Goal: Communication & Community: Answer question/provide support

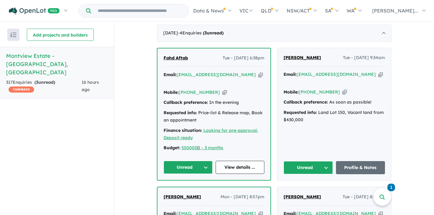
scroll to position [235, 0]
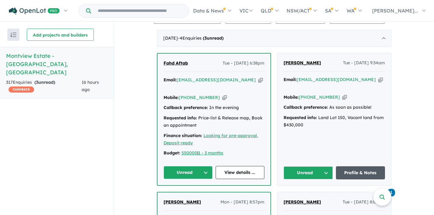
click at [350, 166] on link "Profile & Notes" at bounding box center [360, 172] width 49 height 13
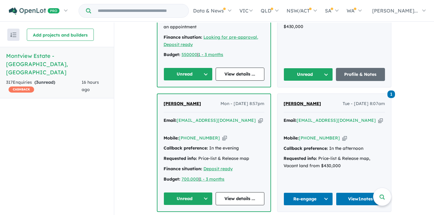
scroll to position [337, 0]
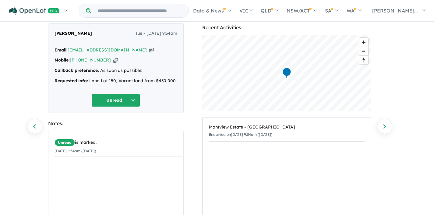
scroll to position [78, 0]
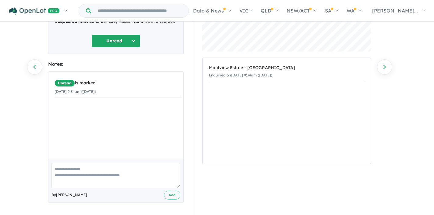
click at [71, 173] on textarea at bounding box center [115, 175] width 129 height 25
type textarea "**********"
click at [171, 194] on button "Add" at bounding box center [172, 195] width 16 height 9
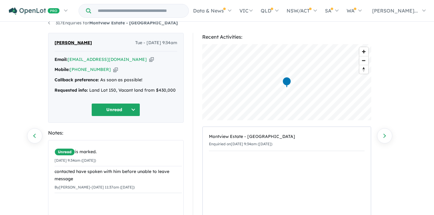
scroll to position [0, 0]
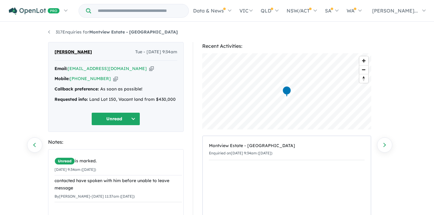
click at [134, 124] on button "Unread" at bounding box center [115, 118] width 49 height 13
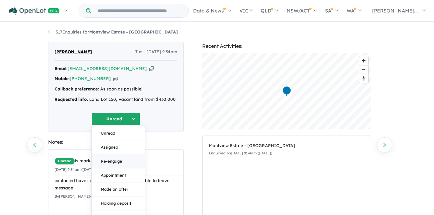
click at [111, 160] on button "Re-engage" at bounding box center [118, 161] width 53 height 14
